Goal: Task Accomplishment & Management: Manage account settings

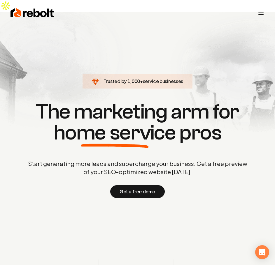
click at [259, 12] on icon "Toggle mobile menu" at bounding box center [260, 12] width 7 height 7
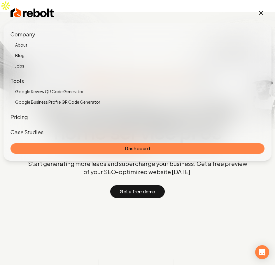
click at [159, 150] on link "Dashboard" at bounding box center [137, 148] width 254 height 10
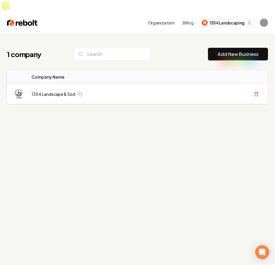
click at [226, 20] on span "1354 Landscaping" at bounding box center [227, 23] width 35 height 6
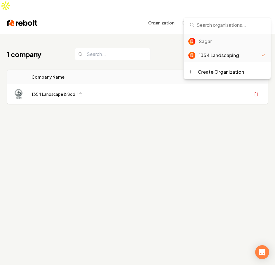
click at [218, 41] on div "Sagar" at bounding box center [232, 41] width 67 height 7
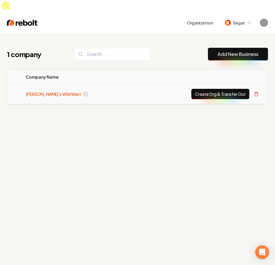
click at [49, 91] on link "[PERSON_NAME]'s Wild West" at bounding box center [53, 94] width 55 height 6
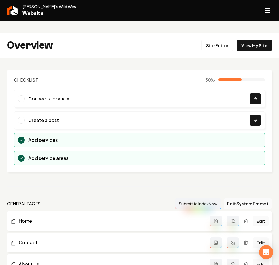
click at [24, 40] on h2 "Overview" at bounding box center [30, 46] width 46 height 12
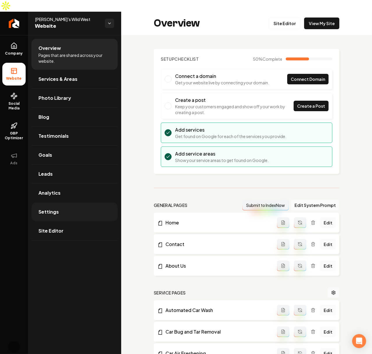
click at [61, 202] on link "Settings" at bounding box center [74, 211] width 86 height 19
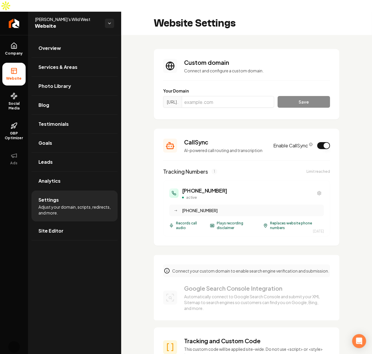
scroll to position [528, 0]
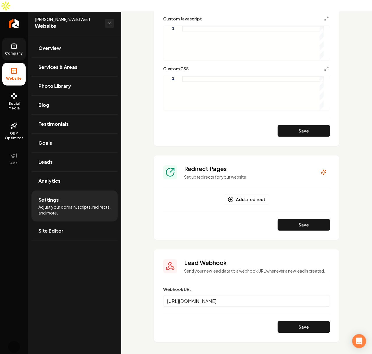
click at [12, 48] on link "Company" at bounding box center [13, 49] width 23 height 23
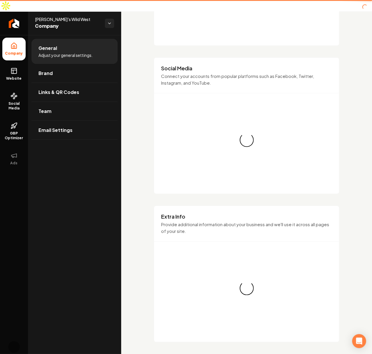
click at [12, 42] on icon at bounding box center [13, 45] width 7 height 7
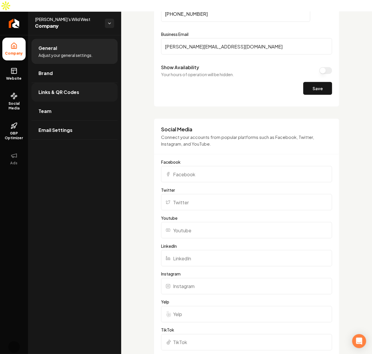
scroll to position [528, 0]
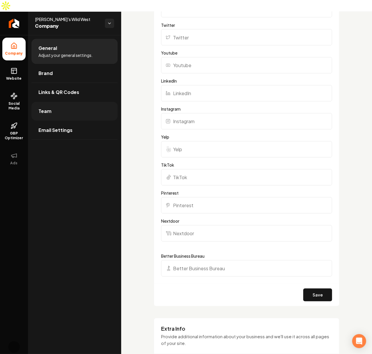
click at [59, 102] on link "Team" at bounding box center [74, 111] width 86 height 19
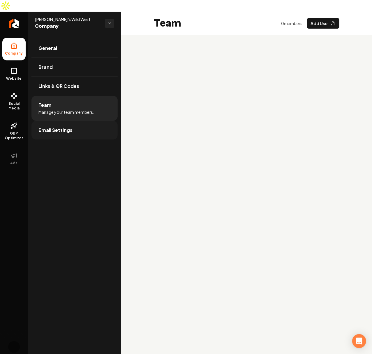
click at [72, 121] on link "Email Settings" at bounding box center [74, 130] width 86 height 19
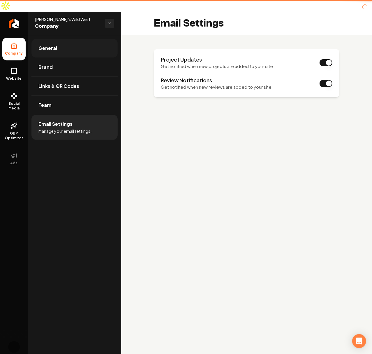
click at [87, 39] on link "General" at bounding box center [74, 48] width 86 height 19
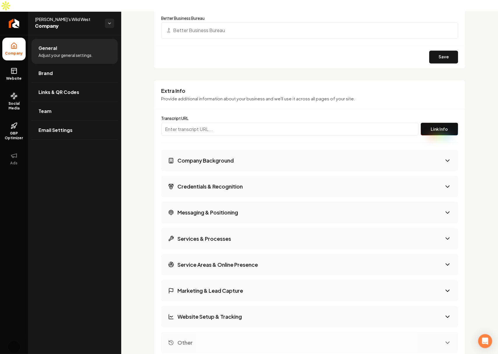
scroll to position [797, 0]
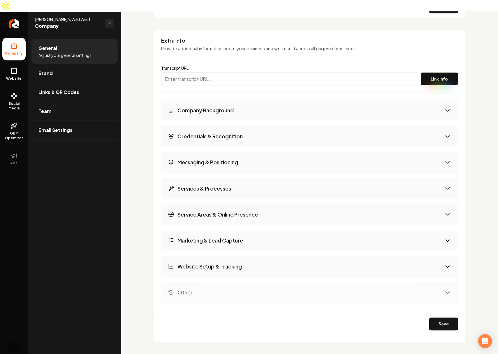
click at [275, 72] on input "Main content area" at bounding box center [289, 78] width 257 height 13
paste input "https://app.fireflies.ai/view/Mitch-s-Car-Washing-Business::01K5S97JRHNA4FTQF3C…"
type input "https://app.fireflies.ai/view/Mitch-s-Car-Washing-Business::01K5S97JRHNA4FTQF3C…"
click at [275, 59] on div "Transcript URL Link Info" at bounding box center [309, 76] width 297 height 34
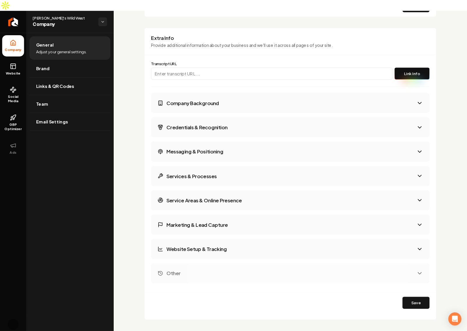
scroll to position [758, 0]
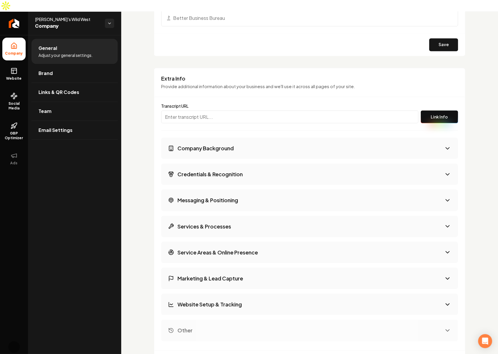
click at [14, 76] on span "Website" at bounding box center [14, 78] width 20 height 5
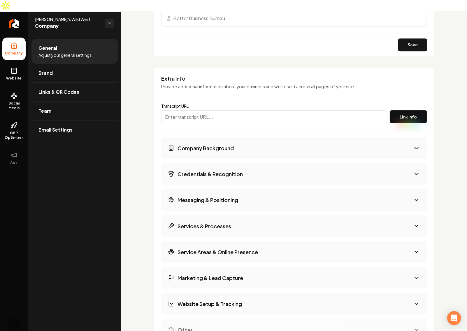
click at [21, 38] on li "Company" at bounding box center [13, 49] width 23 height 23
click at [6, 38] on li "Company" at bounding box center [13, 49] width 23 height 23
click at [18, 12] on link "Return to dashboard" at bounding box center [14, 23] width 28 height 23
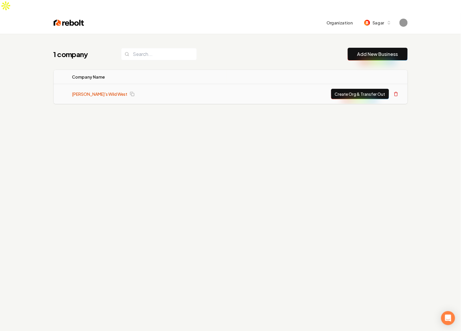
click at [83, 91] on link "[PERSON_NAME]'s Wild West" at bounding box center [99, 94] width 55 height 6
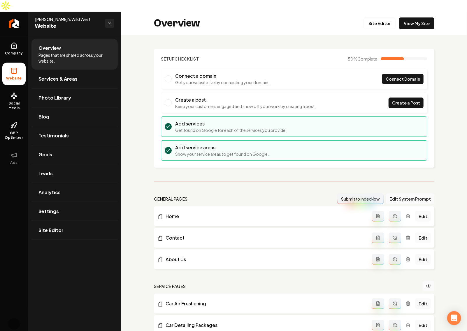
click at [68, 16] on span "[PERSON_NAME]'s Wild West" at bounding box center [67, 19] width 65 height 6
click at [20, 44] on link "Company" at bounding box center [13, 49] width 23 height 23
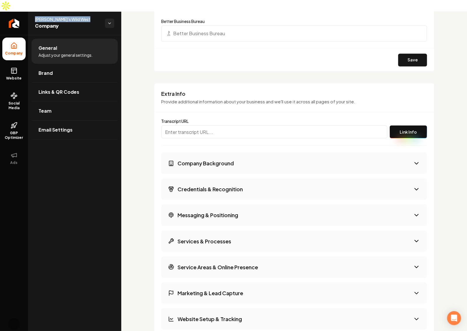
scroll to position [765, 0]
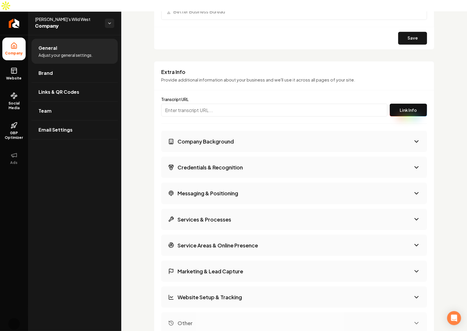
click at [271, 104] on input "Main content area" at bounding box center [274, 110] width 226 height 13
paste input "[URL][PERSON_NAME]"
type input "[URL][PERSON_NAME]"
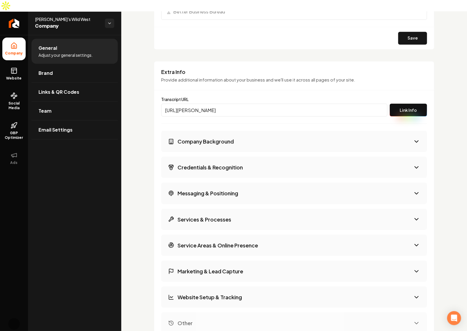
click at [275, 104] on button "Link Info" at bounding box center [408, 110] width 37 height 13
click at [275, 131] on button "Company Background" at bounding box center [294, 141] width 266 height 21
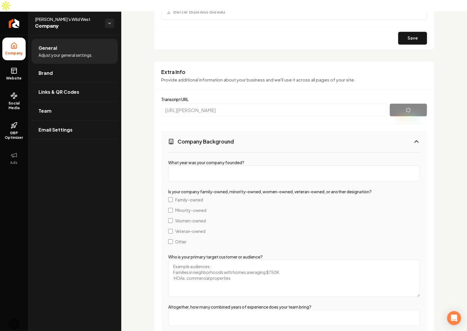
click at [275, 131] on button "Company Background" at bounding box center [294, 141] width 266 height 21
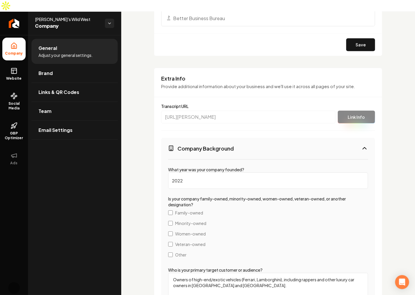
scroll to position [765, 0]
click at [146, 116] on div "Basics The more information you provide, the better your site will turn out sin…" at bounding box center [268, 5] width 294 height 1470
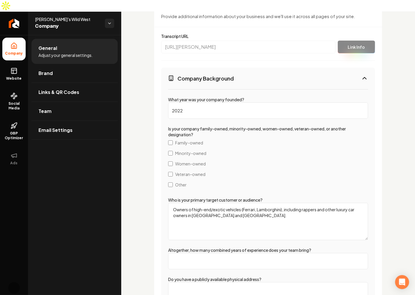
scroll to position [862, 0]
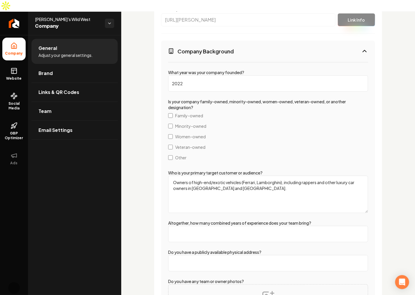
drag, startPoint x: 260, startPoint y: 189, endPoint x: 144, endPoint y: 162, distance: 119.3
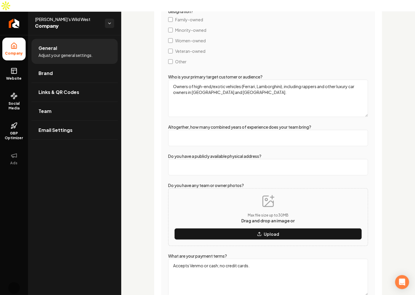
scroll to position [946, 0]
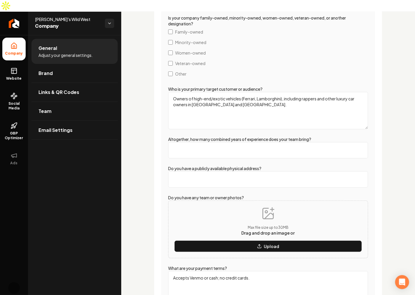
click at [275, 101] on textarea "Owners of high-end/exotic vehicles (Ferrari, Lamborghini), including rappers an…" at bounding box center [268, 110] width 200 height 37
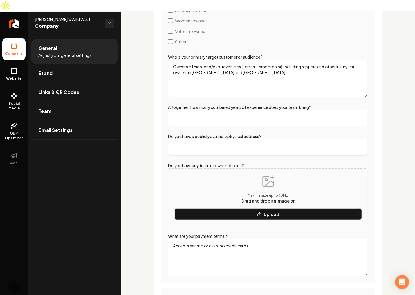
scroll to position [978, 0]
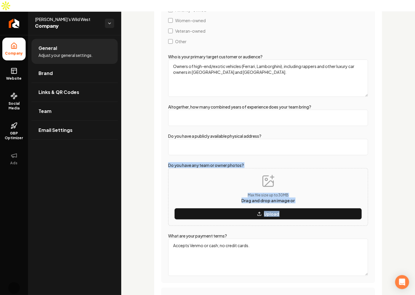
drag, startPoint x: 164, startPoint y: 158, endPoint x: 366, endPoint y: 216, distance: 210.1
click at [275, 214] on div "What year was your company founded? 2022 Is your company family-owned, minority…" at bounding box center [268, 114] width 214 height 337
click at [275, 218] on div "What year was your company founded? 2022 Is your company family-owned, minority…" at bounding box center [268, 114] width 214 height 337
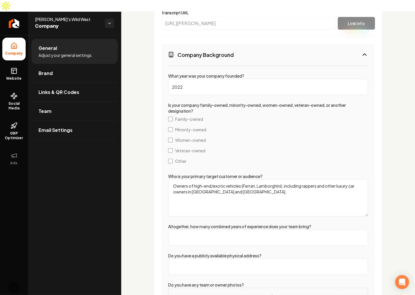
scroll to position [849, 0]
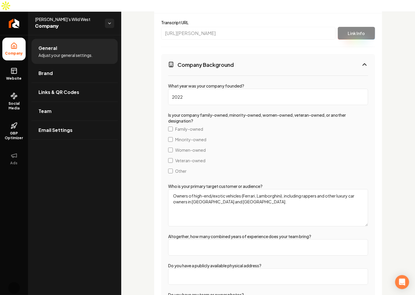
click at [203, 64] on button "Company Background" at bounding box center [268, 64] width 214 height 21
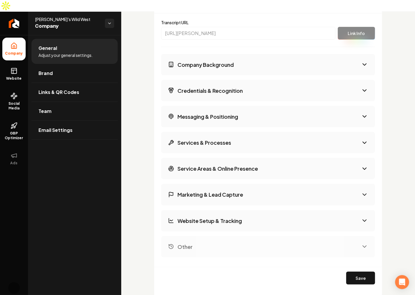
click at [222, 61] on h3 "Company Background" at bounding box center [205, 64] width 56 height 7
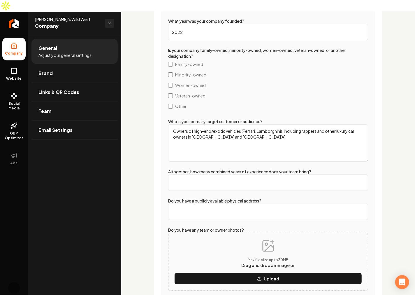
scroll to position [978, 0]
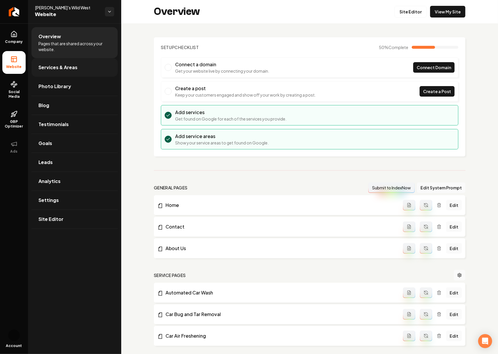
click at [77, 66] on link "Services & Areas" at bounding box center [74, 67] width 86 height 19
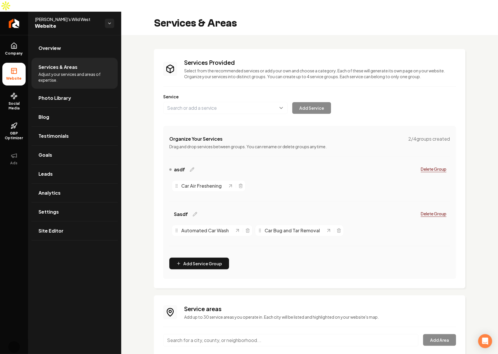
click at [431, 166] on p "Delete Group" at bounding box center [434, 169] width 26 height 6
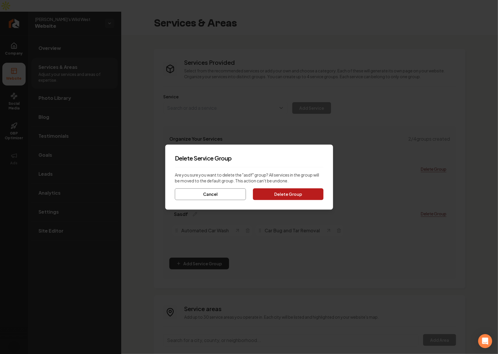
click at [287, 192] on button "Delete Group" at bounding box center [288, 194] width 71 height 12
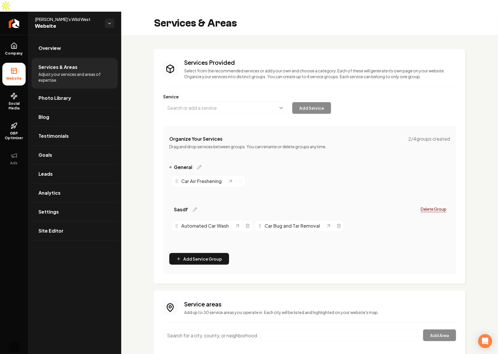
click at [422, 206] on p "Delete Group" at bounding box center [434, 209] width 26 height 6
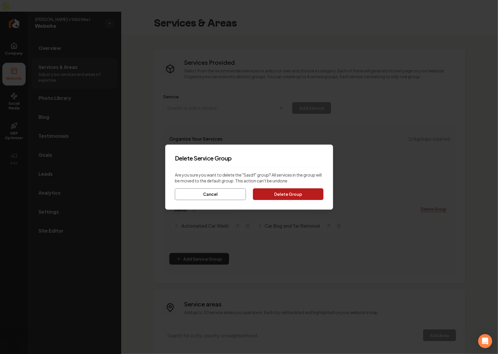
click at [299, 191] on button "Delete Group" at bounding box center [288, 194] width 71 height 12
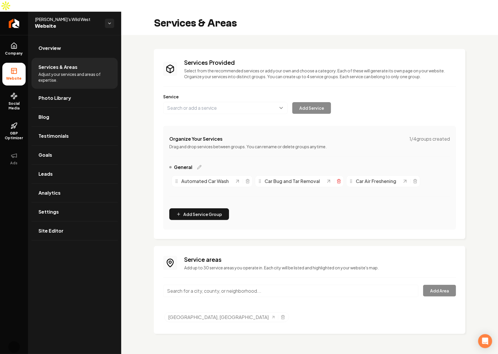
click at [338, 179] on icon "Main content area" at bounding box center [339, 181] width 5 height 5
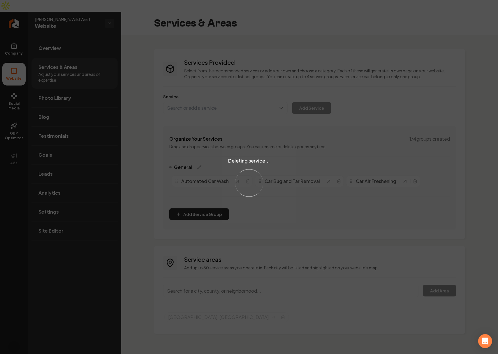
click at [243, 170] on div "Loading..." at bounding box center [249, 183] width 28 height 28
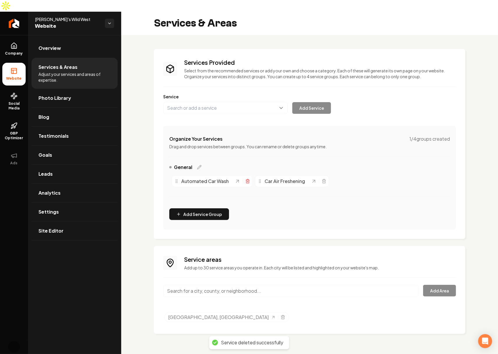
click at [247, 179] on icon "Main content area" at bounding box center [247, 181] width 5 height 5
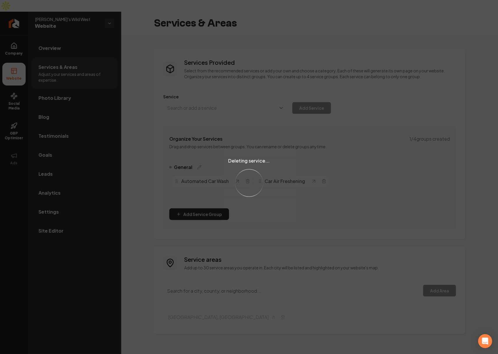
click at [208, 203] on div "Deleting service... Loading..." at bounding box center [249, 177] width 498 height 354
click at [187, 201] on div "Deleting service... Loading..." at bounding box center [249, 177] width 498 height 354
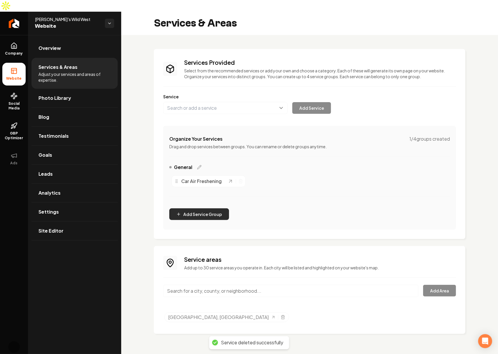
click at [195, 208] on button "Add Service Group" at bounding box center [199, 214] width 60 height 12
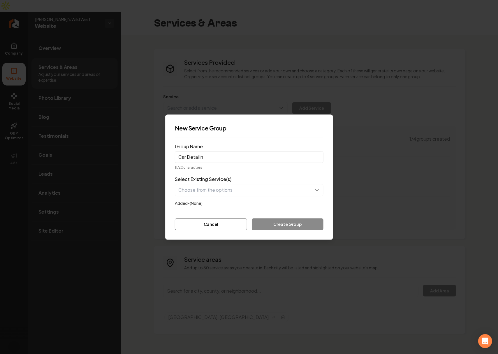
type input "Car Detailing"
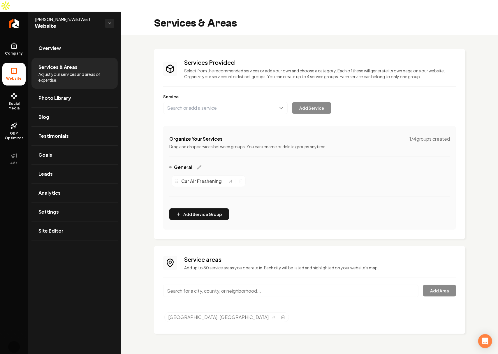
click at [307, 177] on div "Car Air Freshening" at bounding box center [309, 181] width 281 height 16
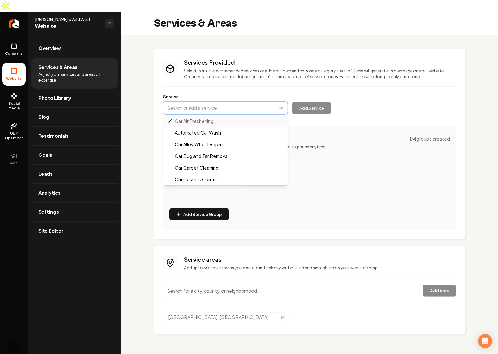
click at [217, 102] on button "Main content area" at bounding box center [225, 108] width 124 height 12
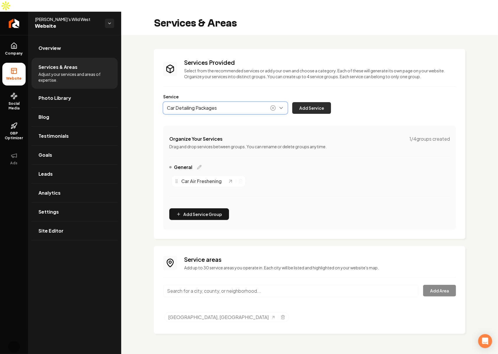
type input "Car Detailing Packages"
click at [317, 102] on button "Add Service" at bounding box center [311, 108] width 39 height 12
click at [382, 94] on div "Service Add Service" at bounding box center [309, 104] width 293 height 20
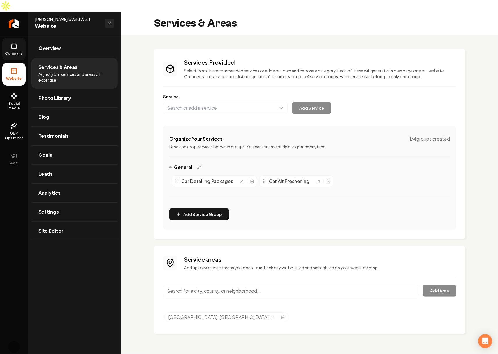
click at [13, 46] on icon at bounding box center [14, 47] width 2 height 3
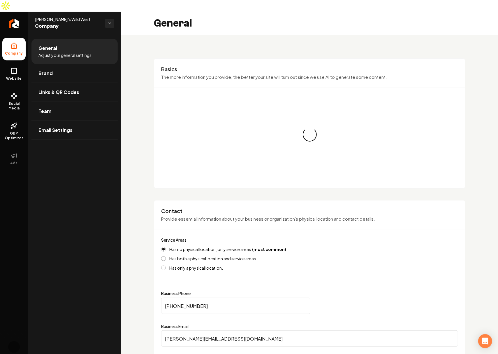
click at [50, 22] on span "Company" at bounding box center [67, 26] width 65 height 8
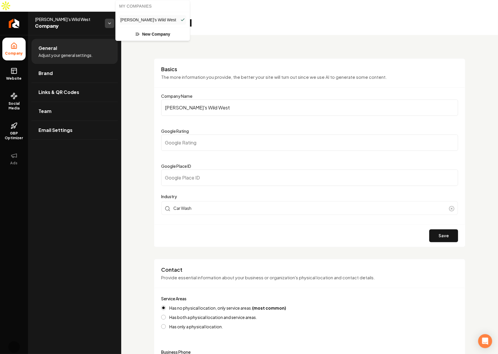
click at [106, 11] on html "Company Website Social Media GBP Optimizer Ads Account Mitch's Wild West Compan…" at bounding box center [249, 177] width 498 height 354
click at [366, 44] on html "Company Website Social Media GBP Optimizer Ads Account Mitch's Wild West Compan…" at bounding box center [249, 177] width 498 height 354
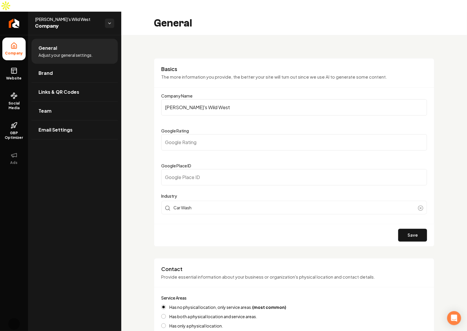
click at [14, 50] on ul "Company Website Social Media GBP Optimizer Ads" at bounding box center [14, 103] width 28 height 137
click at [16, 67] on icon at bounding box center [13, 70] width 7 height 7
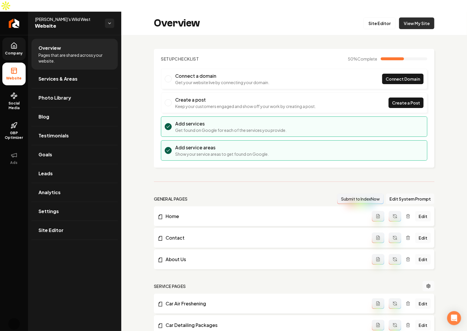
click at [411, 17] on link "View My Site" at bounding box center [416, 23] width 35 height 12
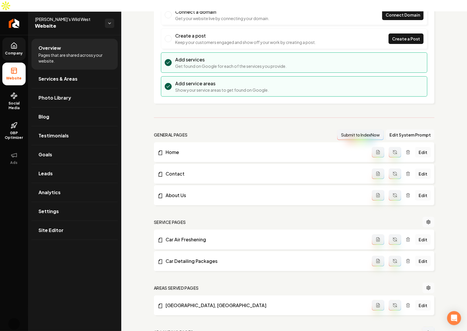
scroll to position [73, 0]
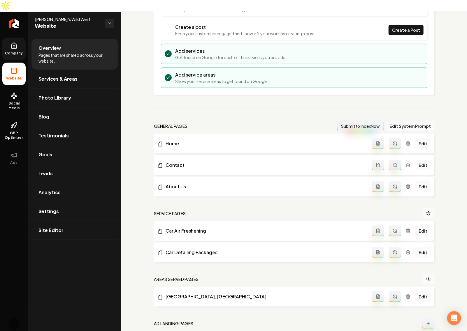
click at [393, 247] on button "Main content area" at bounding box center [395, 252] width 12 height 10
click at [87, 70] on link "Services & Areas" at bounding box center [74, 79] width 86 height 19
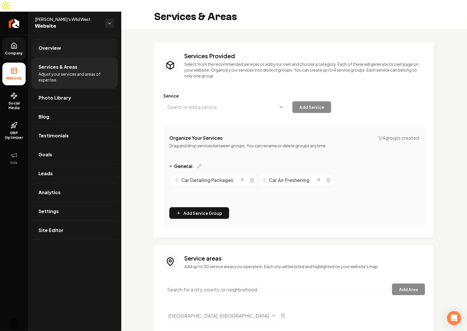
scroll to position [10, 0]
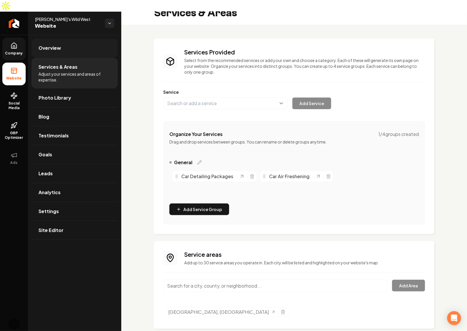
click at [65, 39] on link "Overview" at bounding box center [74, 48] width 86 height 19
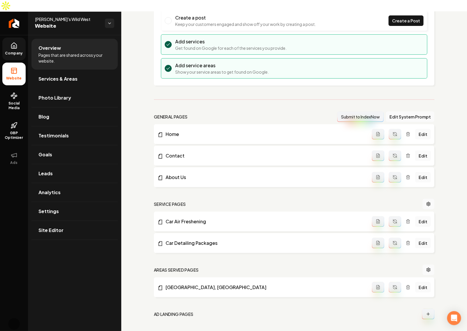
scroll to position [83, 0]
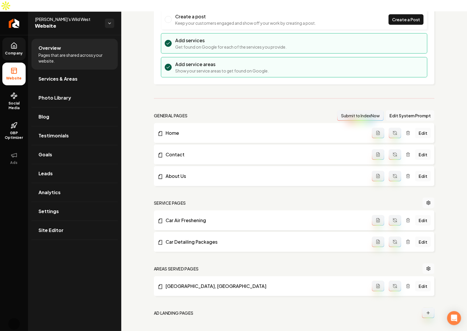
click at [21, 38] on link "Company" at bounding box center [13, 49] width 23 height 23
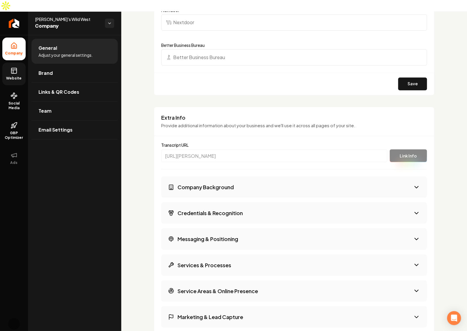
scroll to position [739, 0]
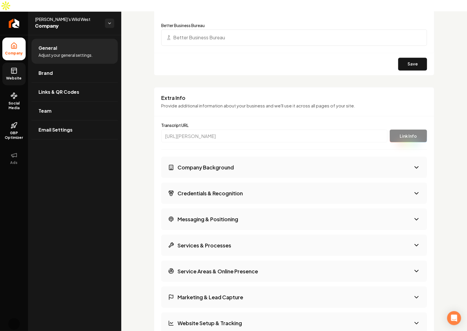
click at [241, 165] on button "Company Background" at bounding box center [294, 167] width 266 height 21
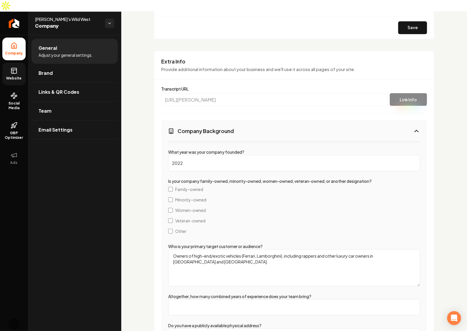
scroll to position [812, 0]
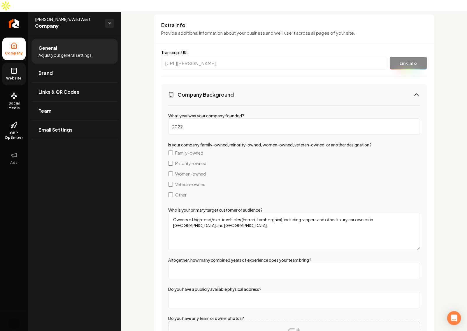
drag, startPoint x: 212, startPoint y: 115, endPoint x: 173, endPoint y: 113, distance: 39.4
click at [168, 113] on div "What year was your company founded? 2022 Is your company family-owned, minority…" at bounding box center [294, 270] width 266 height 331
drag, startPoint x: 199, startPoint y: 220, endPoint x: 142, endPoint y: 204, distance: 59.3
click at [224, 216] on textarea "Owners of high-end/exotic vehicles (Ferrari, Lamborghini), including rappers an…" at bounding box center [294, 231] width 252 height 37
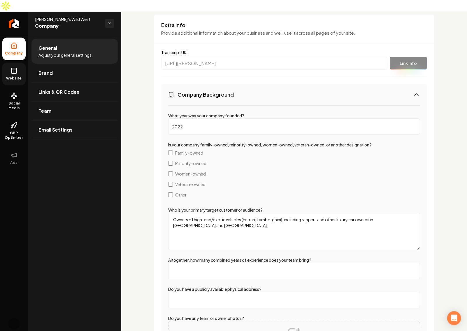
drag, startPoint x: 230, startPoint y: 216, endPoint x: 173, endPoint y: 207, distance: 58.2
click at [173, 213] on textarea "Owners of high-end/exotic vehicles (Ferrari, Lamborghini), including rappers an…" at bounding box center [294, 231] width 252 height 37
click at [250, 225] on textarea "Owners of high-end/exotic vehicles (Ferrari, Lamborghini), including rappers an…" at bounding box center [294, 231] width 252 height 37
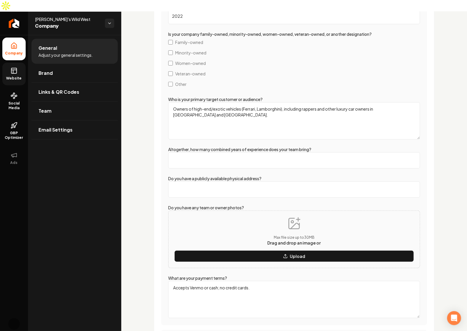
scroll to position [958, 0]
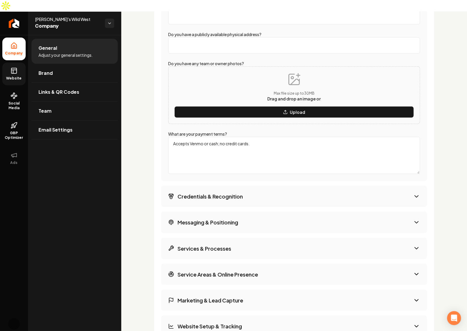
click at [224, 194] on button "Credentials & Recognition" at bounding box center [294, 196] width 266 height 21
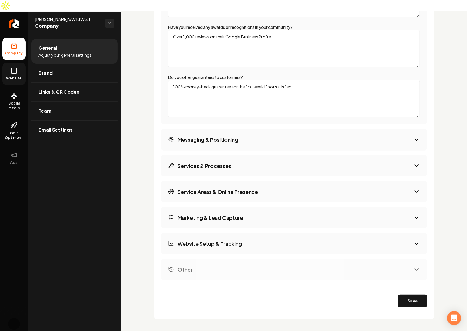
scroll to position [818, 0]
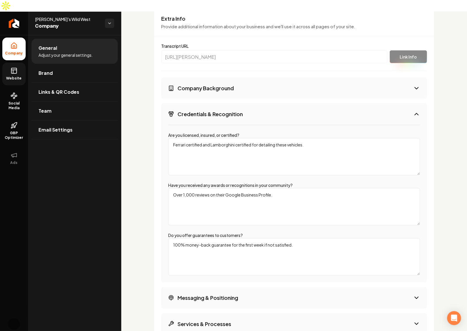
click at [215, 138] on textarea "Ferrari certified and Lamborghini certified for detailing these vehicles." at bounding box center [294, 156] width 252 height 37
click at [267, 144] on textarea "Ferrari certified and Lamborghini certified for detailing these vehicles." at bounding box center [294, 156] width 252 height 37
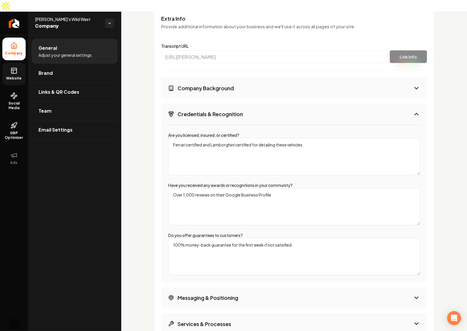
click at [247, 188] on textarea "Over 1,000 reviews on their Google Business Profile." at bounding box center [294, 206] width 252 height 37
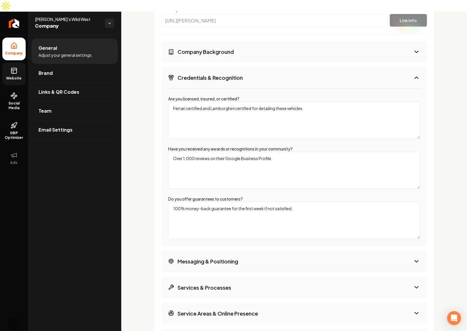
scroll to position [891, 0]
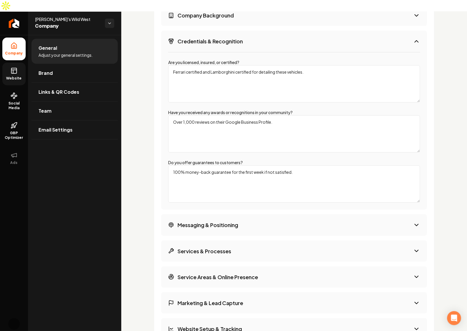
click at [217, 248] on h3 "Services & Processes" at bounding box center [204, 251] width 54 height 7
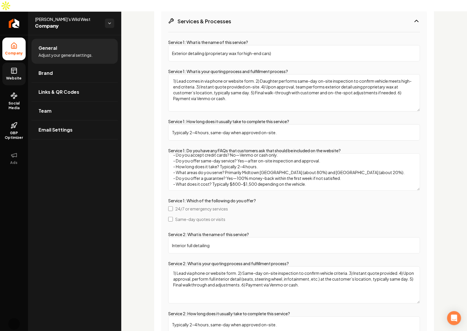
scroll to position [964, 0]
click at [238, 165] on textarea "- Do you service standard vehicles? No—services are reserved for high-end/exoti…" at bounding box center [294, 171] width 252 height 37
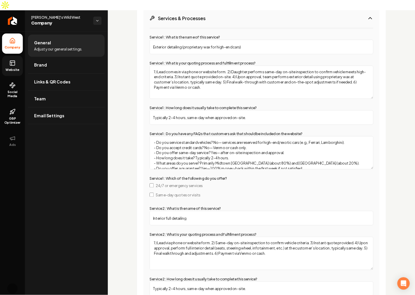
scroll to position [928, 0]
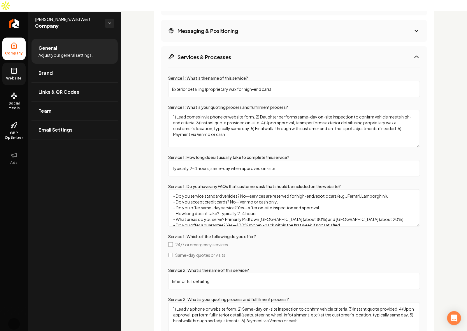
click at [238, 116] on textarea "1) Lead comes in via phone or website form. 2) Daughter performs same-day on-si…" at bounding box center [294, 128] width 252 height 37
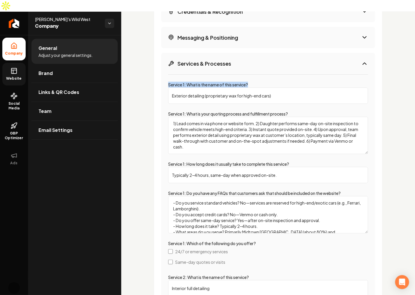
drag, startPoint x: 169, startPoint y: 80, endPoint x: 224, endPoint y: 84, distance: 54.6
click at [224, 84] on div "Service 1: What is the name of this service? Exterior detailing (proprietary wa…" at bounding box center [268, 93] width 200 height 22
click at [192, 90] on input "Exterior detailing (proprietary wax for high-end cars)" at bounding box center [268, 95] width 200 height 16
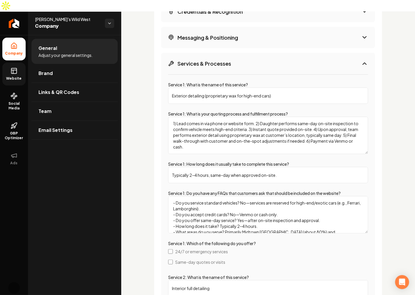
drag, startPoint x: 174, startPoint y: 119, endPoint x: 286, endPoint y: 145, distance: 114.4
click at [286, 145] on textarea "1) Lead comes in via phone or website form. 2) Daughter performs same-day on-si…" at bounding box center [268, 135] width 200 height 37
click at [215, 124] on textarea "1) Lead comes in via phone or website form. 2) Daughter performs same-day on-si…" at bounding box center [268, 135] width 200 height 37
drag, startPoint x: 262, startPoint y: 124, endPoint x: 252, endPoint y: 125, distance: 10.2
click at [253, 125] on textarea "1) Lead comes in via phone or website form. 2) Daughter performs same-day on-si…" at bounding box center [268, 135] width 200 height 37
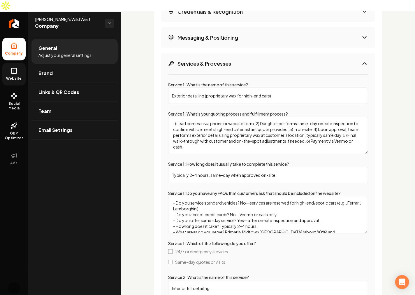
type textarea "1) Lead comes in via phone or website form. 2) Daughter performs same-day on-si…"
click at [298, 121] on textarea "1) Lead comes in via phone or website form. 2) Daughter performs same-day on-si…" at bounding box center [268, 135] width 200 height 37
drag, startPoint x: 320, startPoint y: 123, endPoint x: 318, endPoint y: 134, distance: 10.9
click at [318, 134] on textarea "1) Lead comes in via phone or website form. 2) Daughter performs same-day on-si…" at bounding box center [268, 135] width 200 height 37
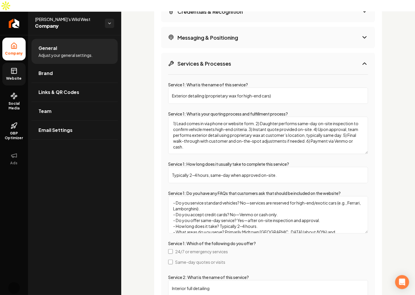
click at [7, 76] on span "Website" at bounding box center [14, 78] width 20 height 5
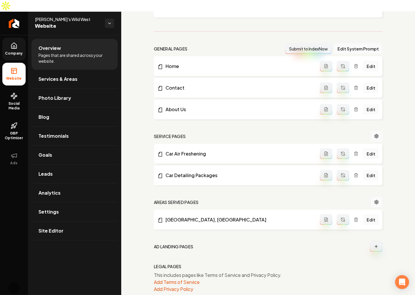
scroll to position [150, 0]
click at [341, 173] on icon "Main content area" at bounding box center [343, 175] width 5 height 5
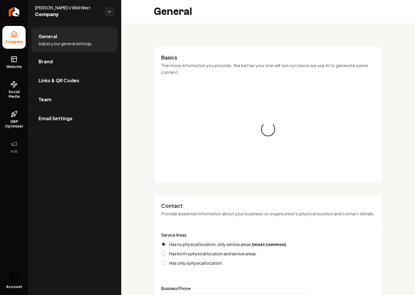
type input "[PHONE_NUMBER]"
type input "[PERSON_NAME][EMAIL_ADDRESS][DOMAIN_NAME]"
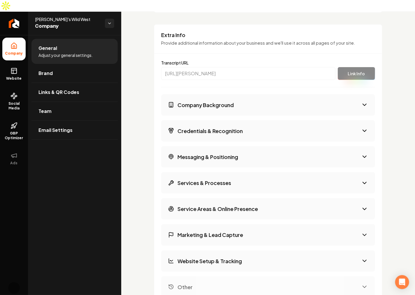
scroll to position [809, 0]
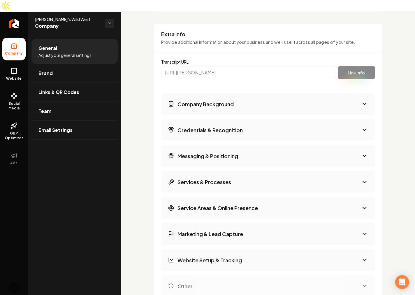
click at [199, 100] on h3 "Company Background" at bounding box center [205, 103] width 56 height 7
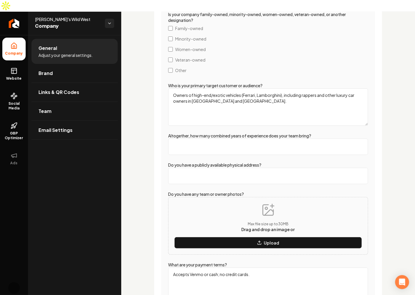
scroll to position [971, 0]
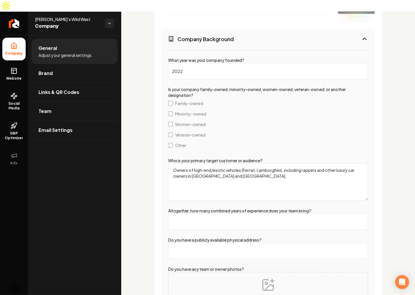
click at [232, 35] on h3 "Company Background" at bounding box center [205, 38] width 56 height 7
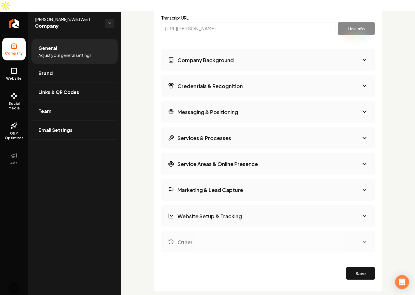
scroll to position [836, 0]
